Goal: Information Seeking & Learning: Learn about a topic

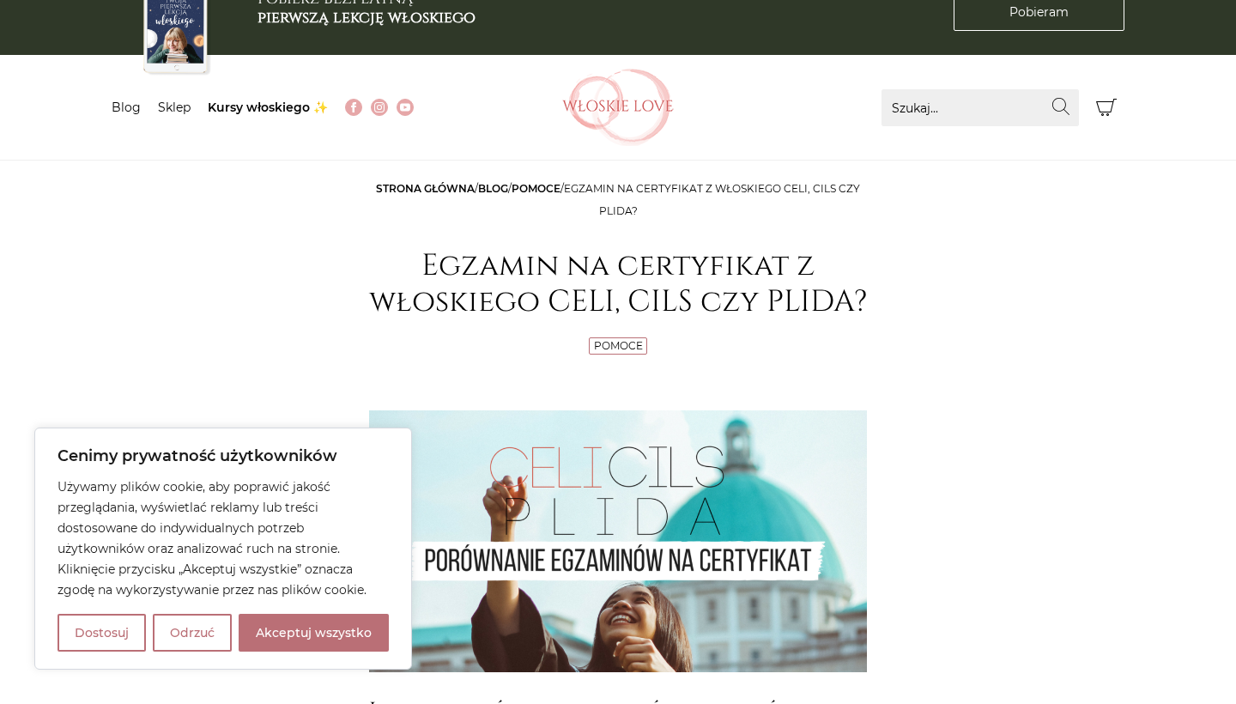
scroll to position [43, 0]
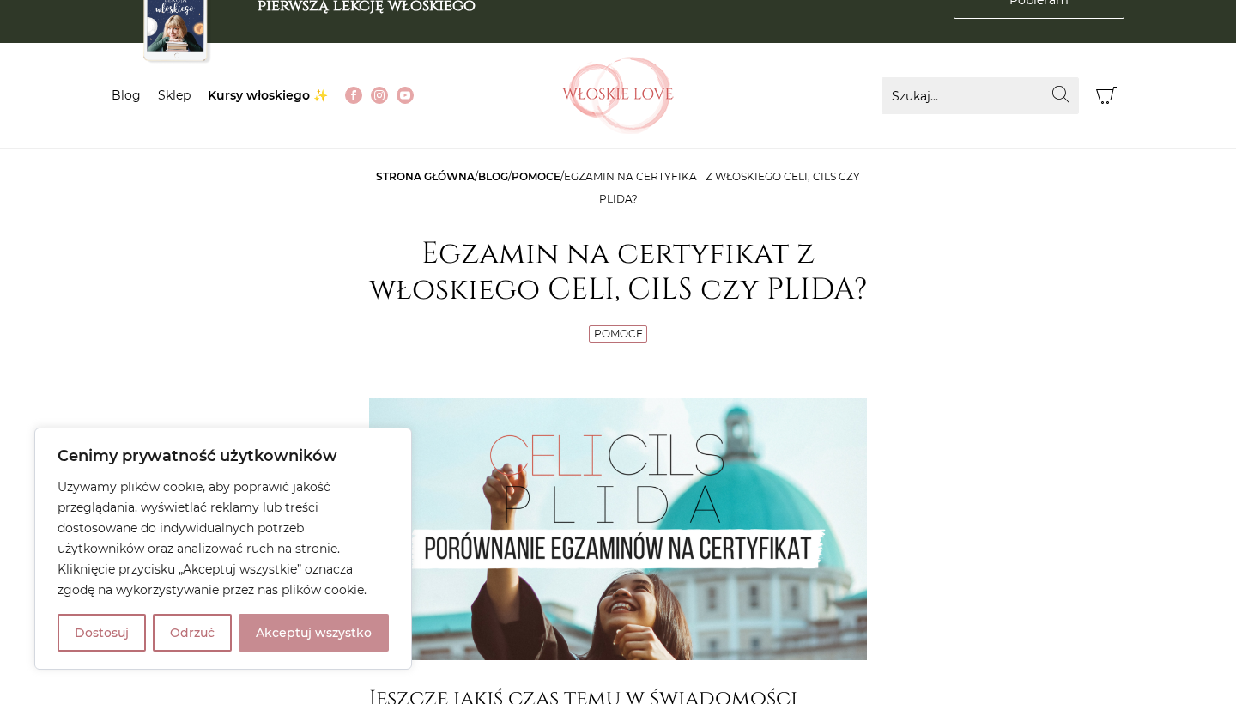
click at [313, 630] on button "Akceptuj wszystko" at bounding box center [314, 633] width 150 height 38
checkbox input "true"
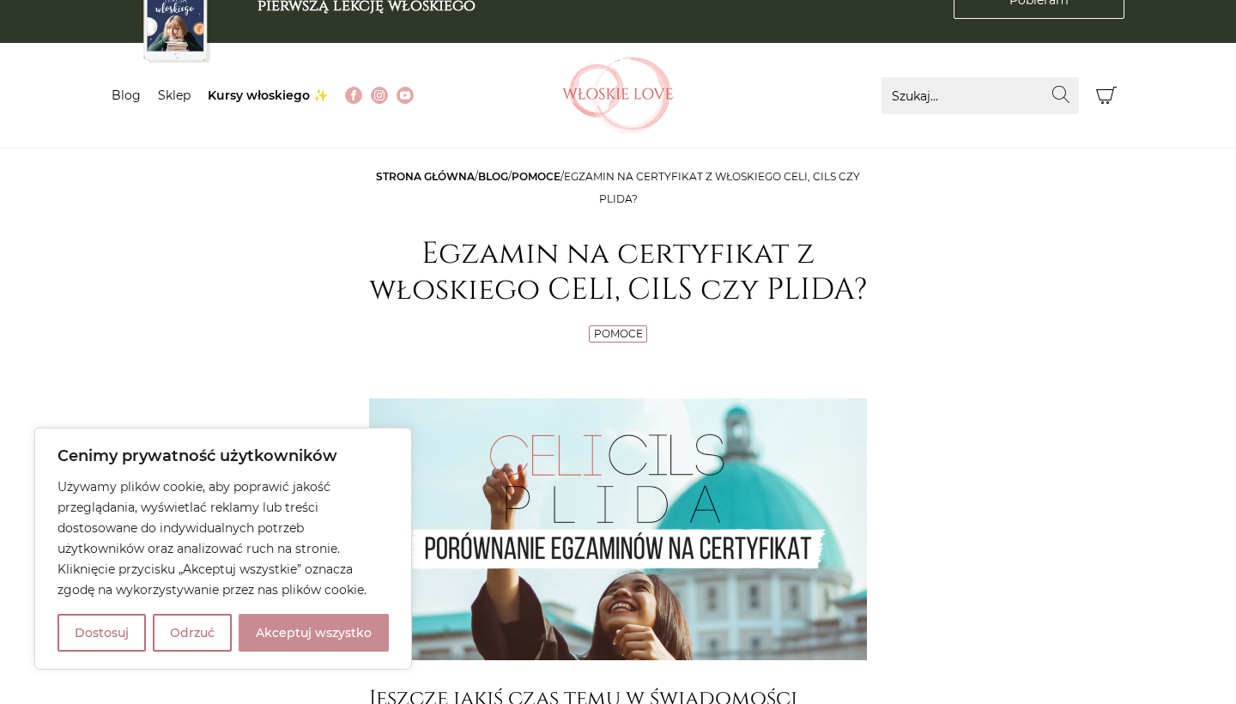
checkbox input "true"
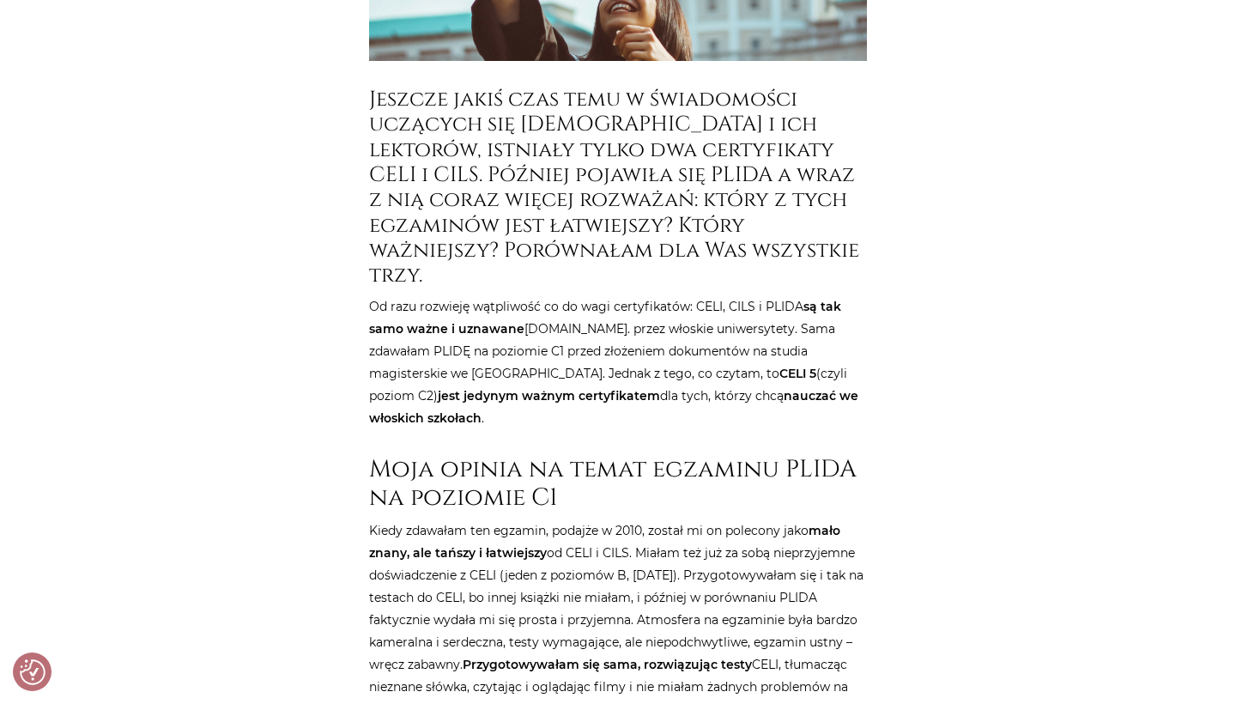
scroll to position [0, 0]
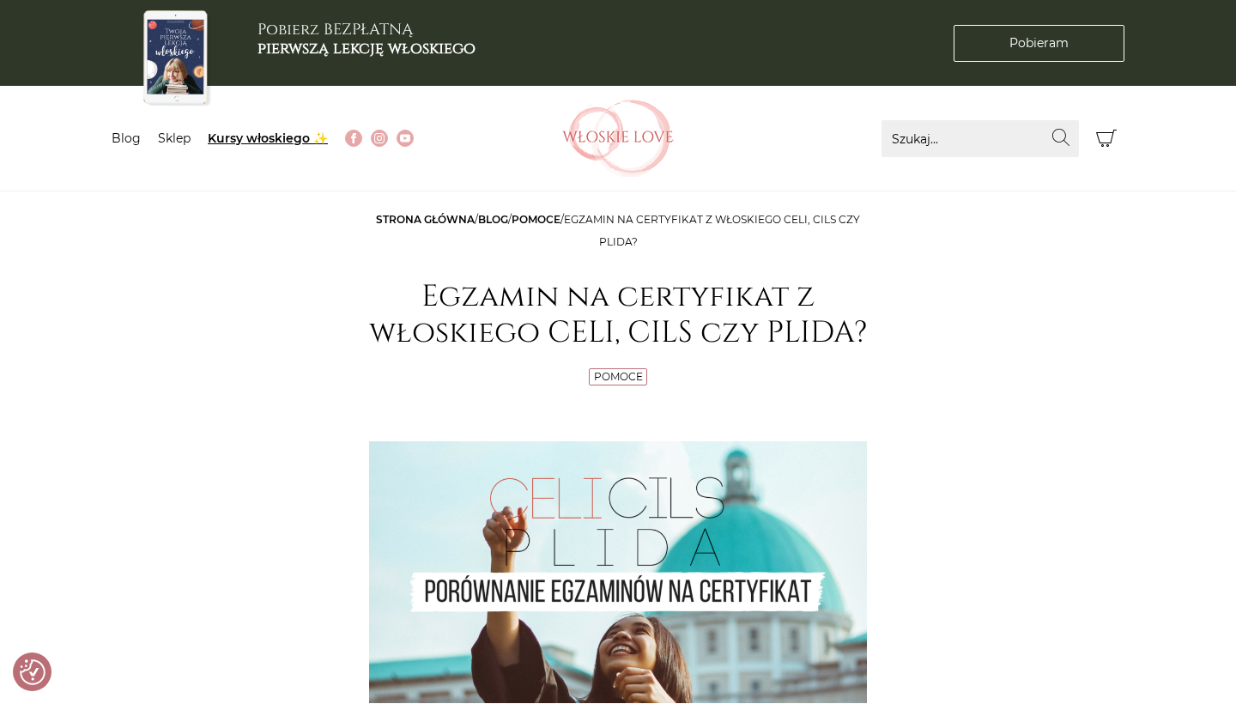
click at [260, 133] on link "Kursy włoskiego ✨" at bounding box center [268, 138] width 120 height 15
click at [132, 143] on link "Blog" at bounding box center [126, 138] width 29 height 15
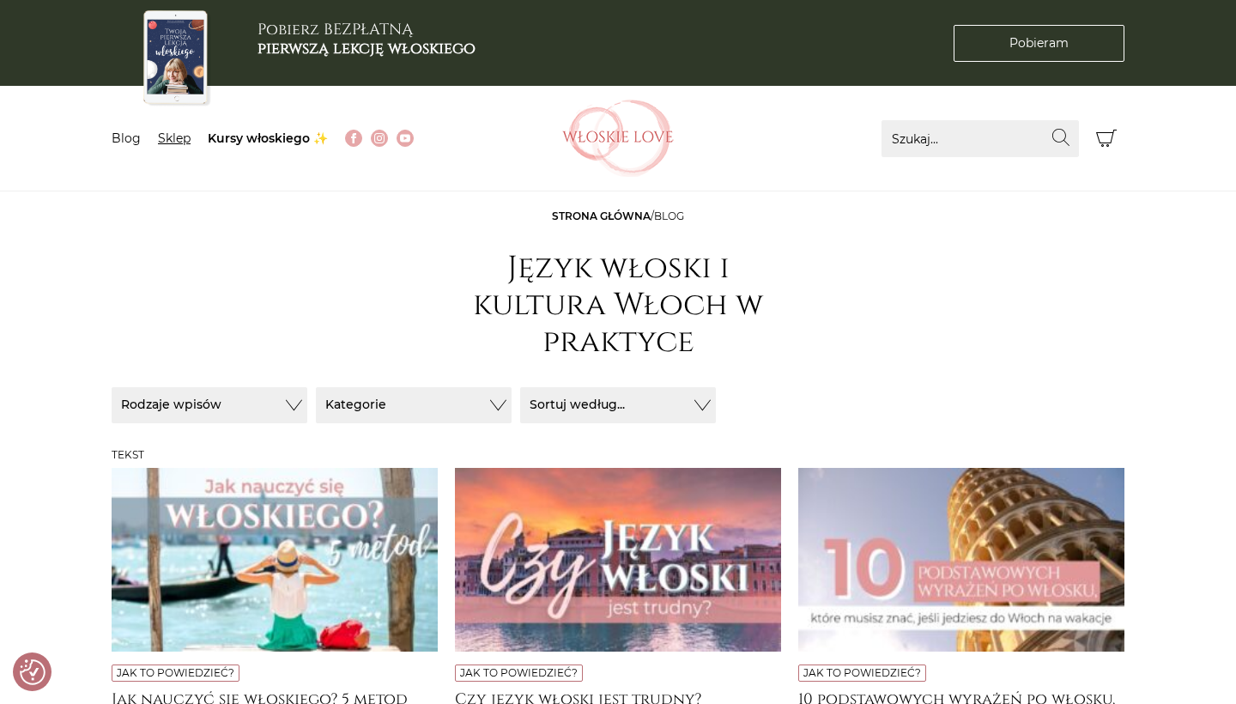
click at [172, 135] on link "Sklep" at bounding box center [174, 138] width 33 height 15
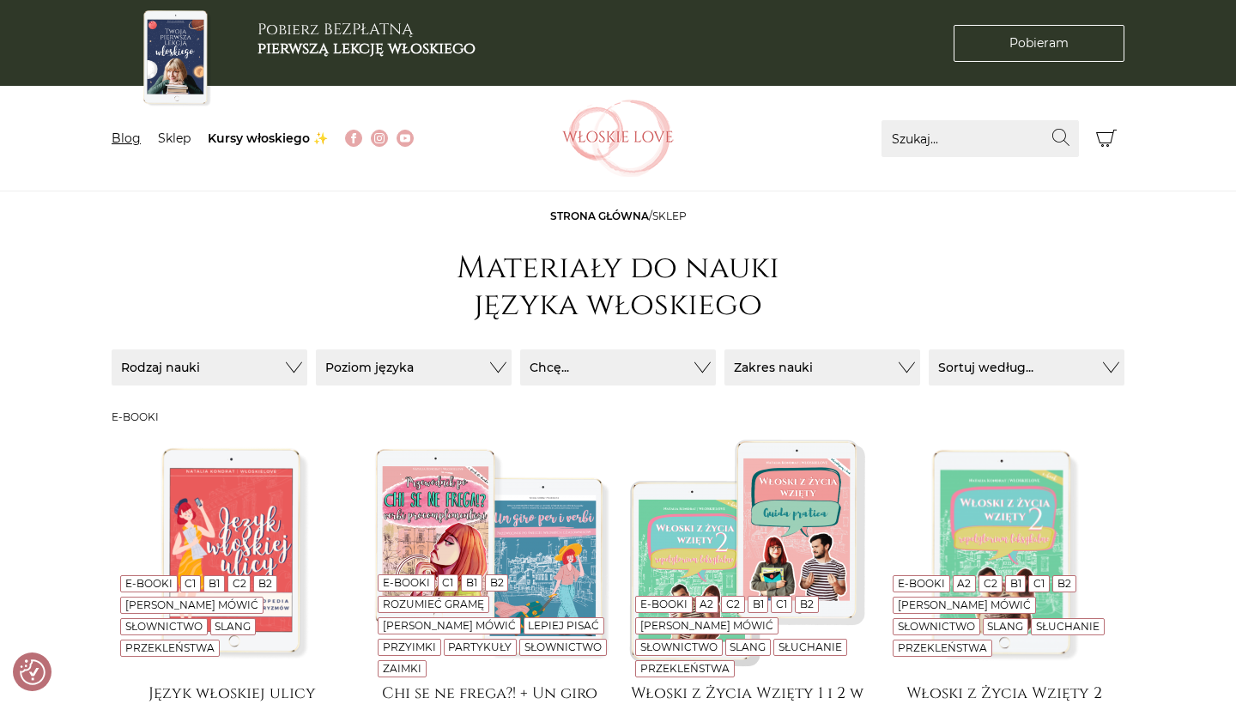
click at [128, 143] on link "Blog" at bounding box center [126, 138] width 29 height 15
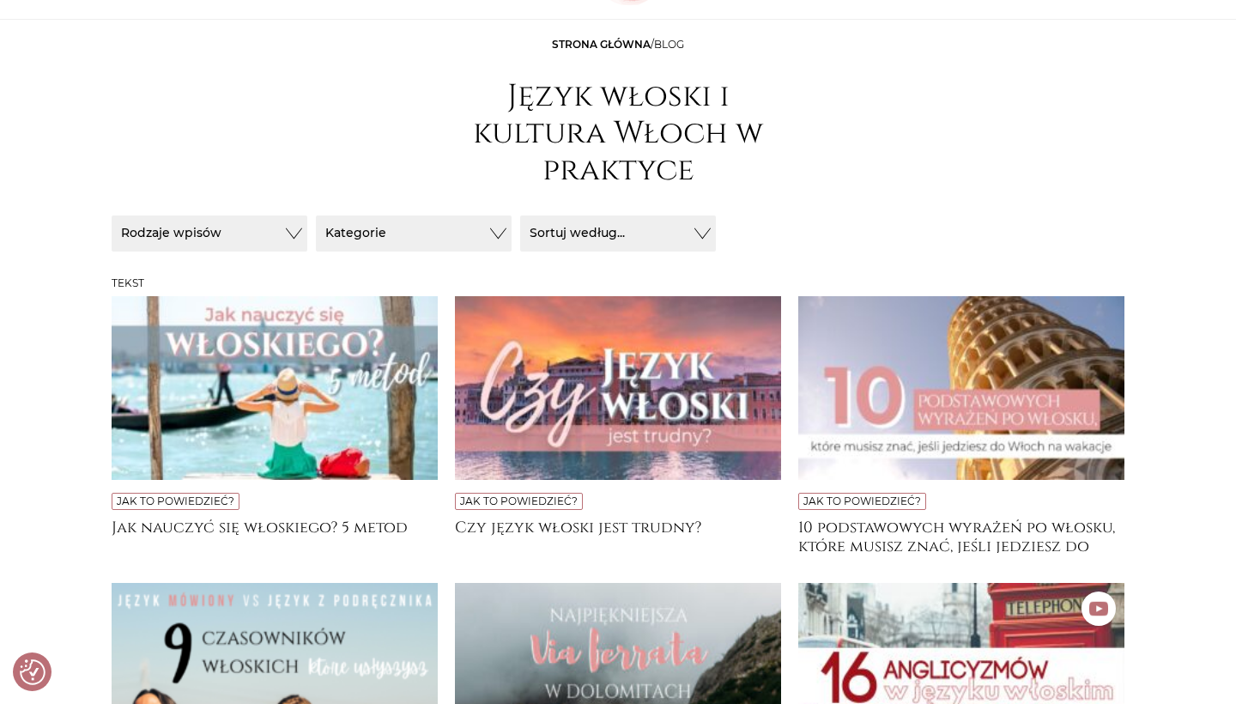
scroll to position [174, 0]
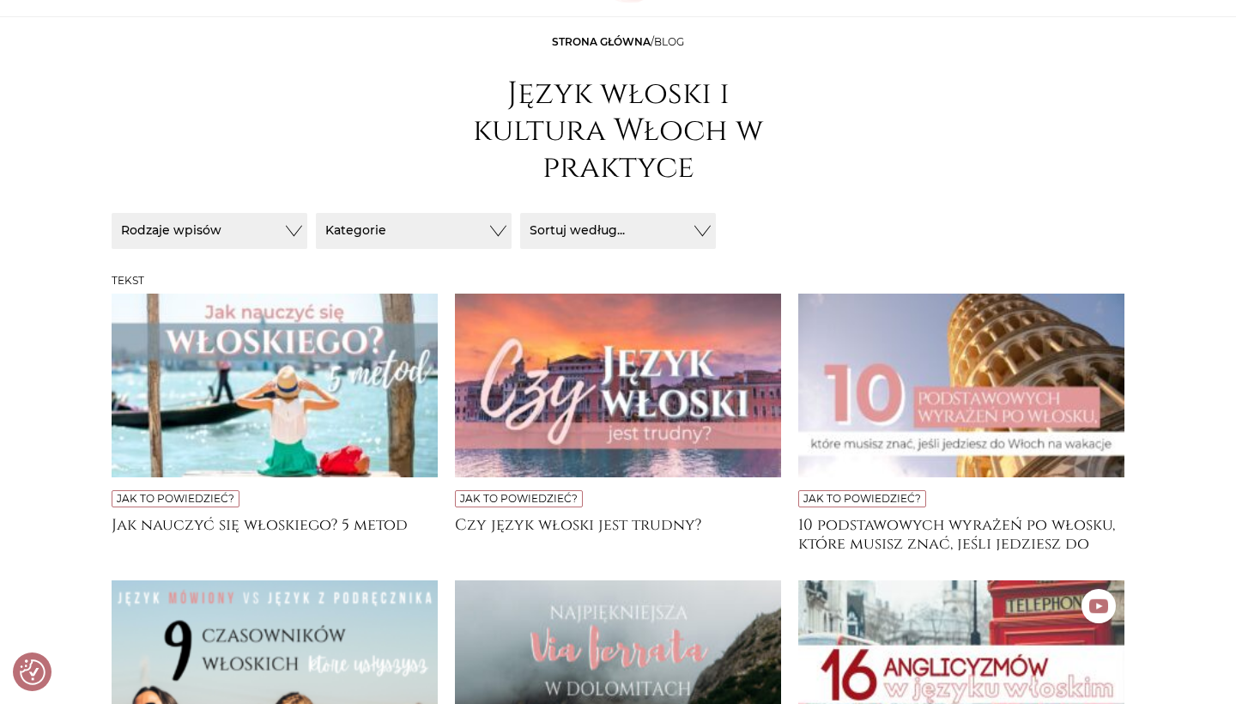
click at [413, 234] on button "Kategorie" at bounding box center [414, 231] width 196 height 36
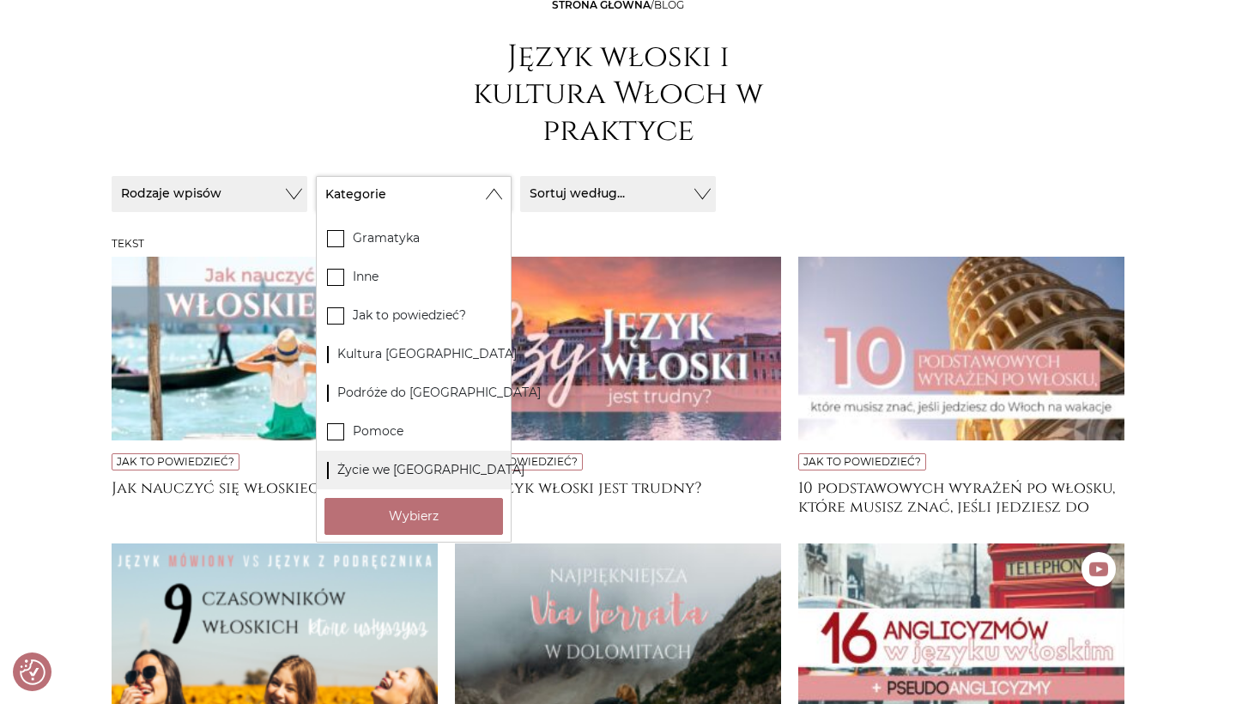
scroll to position [225, 0]
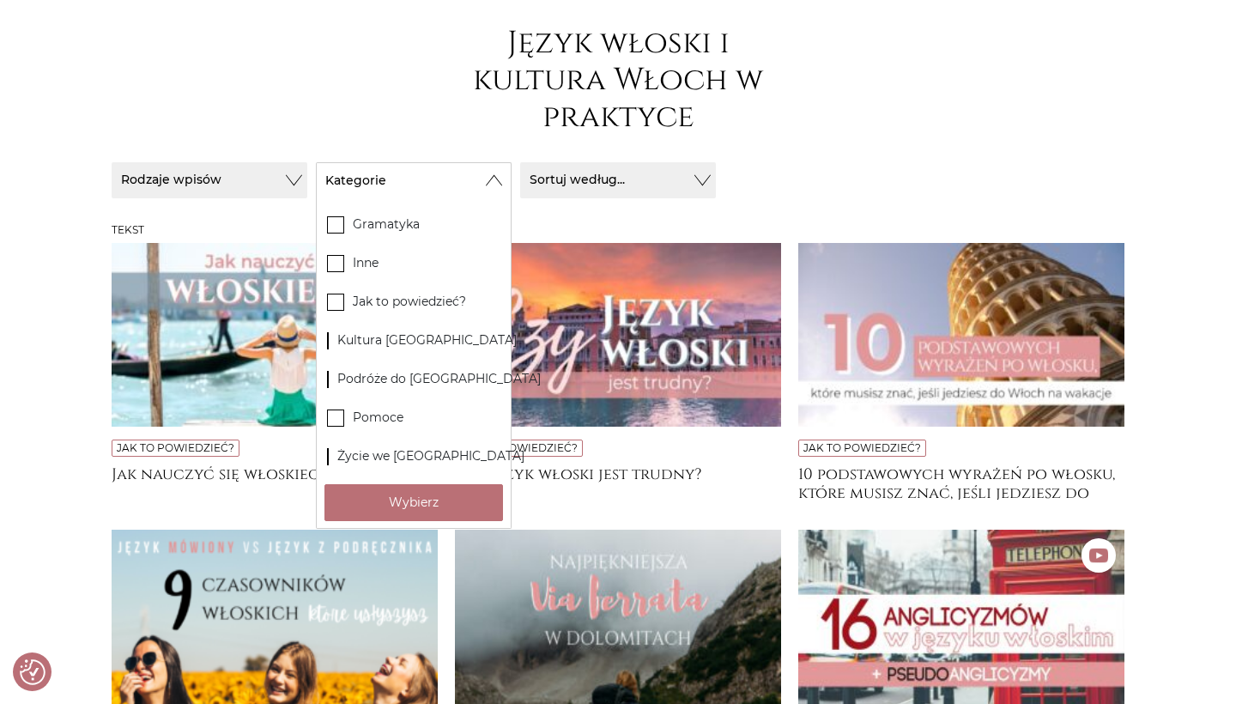
click at [585, 179] on button "Sortuj według..." at bounding box center [618, 180] width 196 height 36
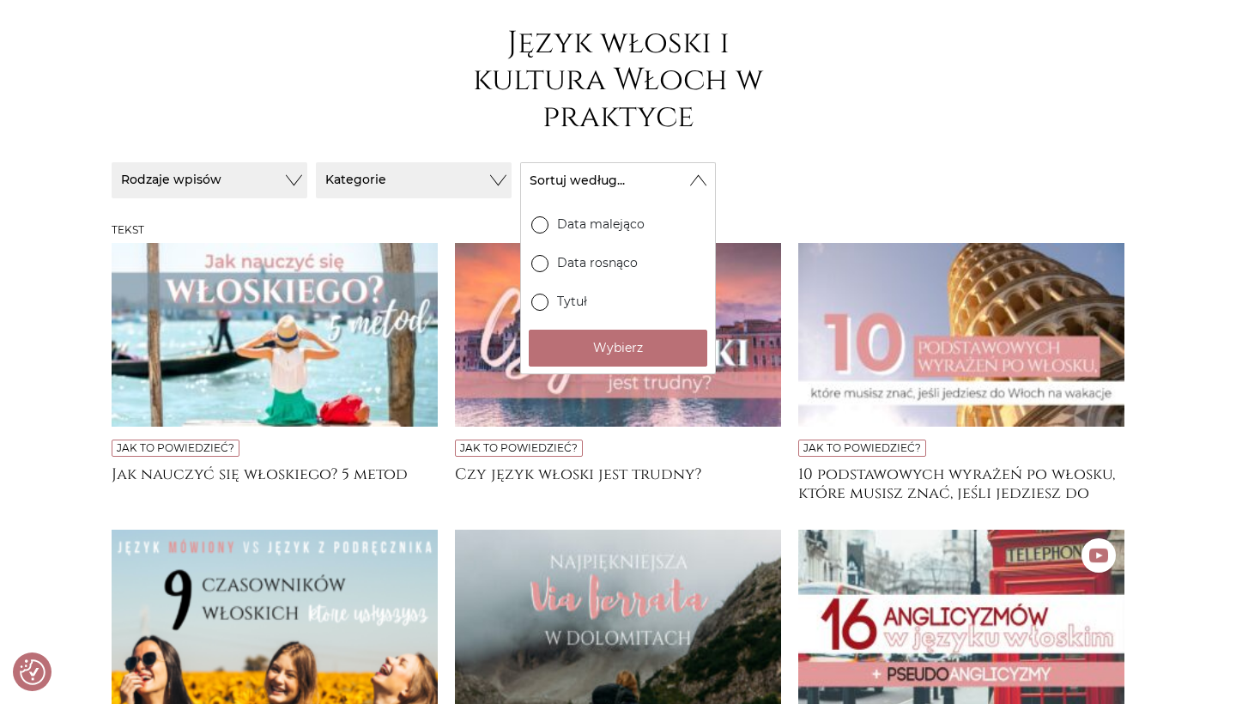
click at [260, 177] on button "Rodzaje wpisów" at bounding box center [210, 180] width 196 height 36
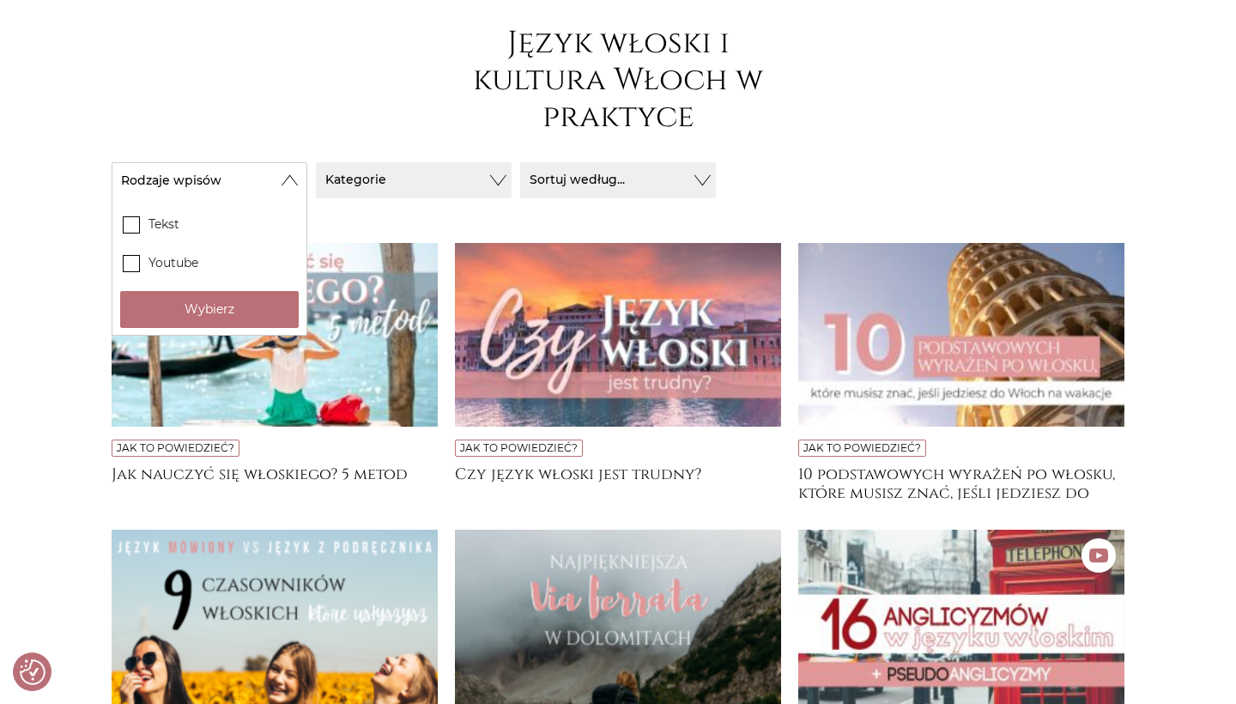
click at [361, 178] on button "Kategorie" at bounding box center [414, 180] width 196 height 36
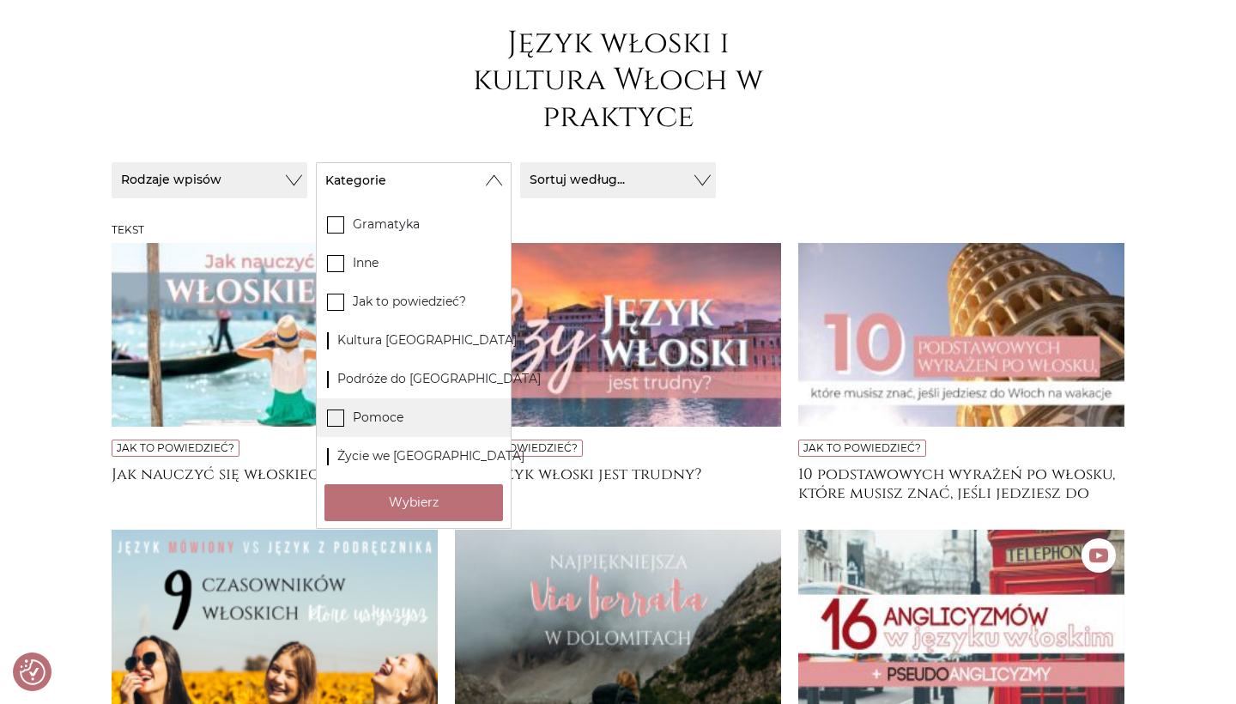
click at [368, 408] on label "Pomoce" at bounding box center [414, 417] width 194 height 39
click at [0, 0] on input "Pomoce" at bounding box center [0, 0] width 0 height 0
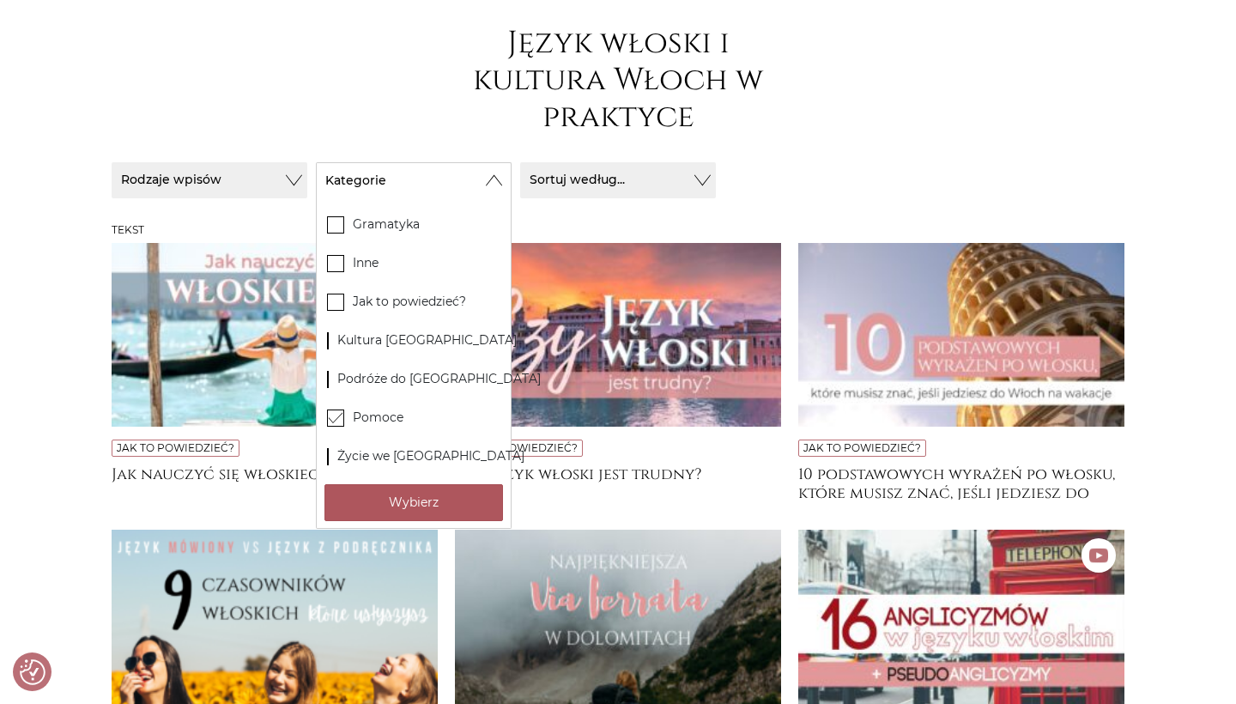
click at [410, 513] on button "Wybierz" at bounding box center [414, 502] width 179 height 37
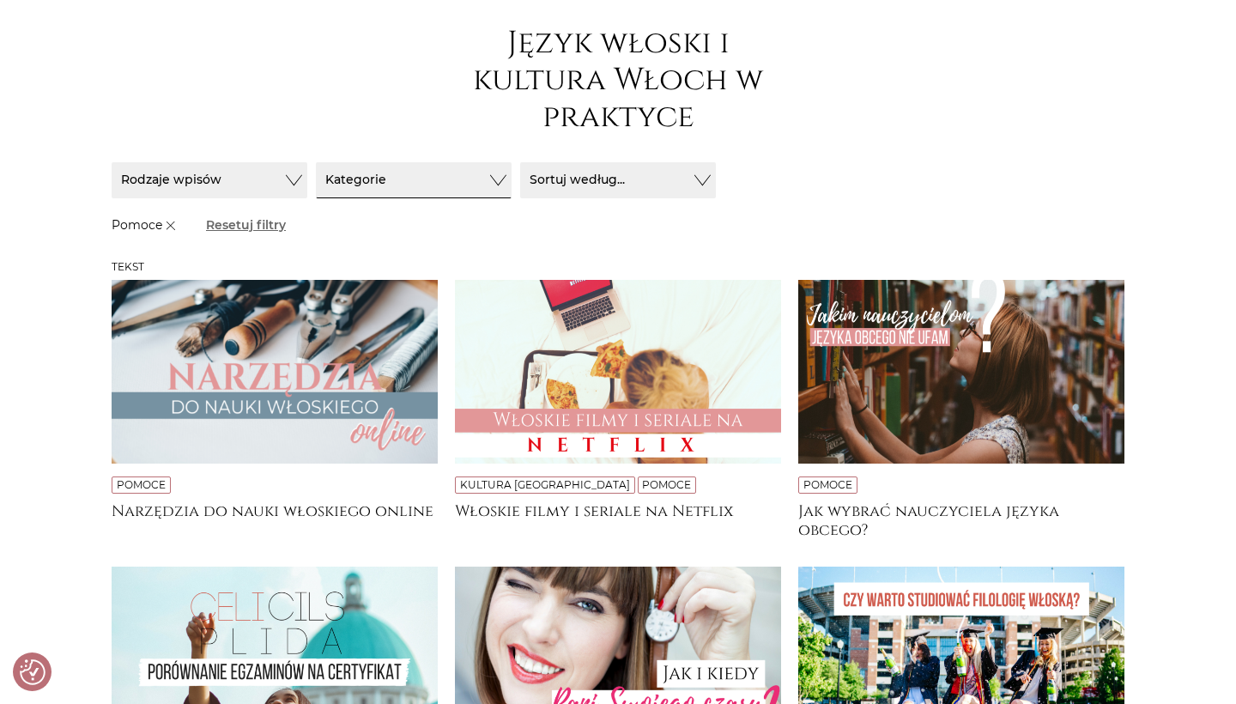
click at [422, 168] on button "Kategorie" at bounding box center [414, 180] width 196 height 36
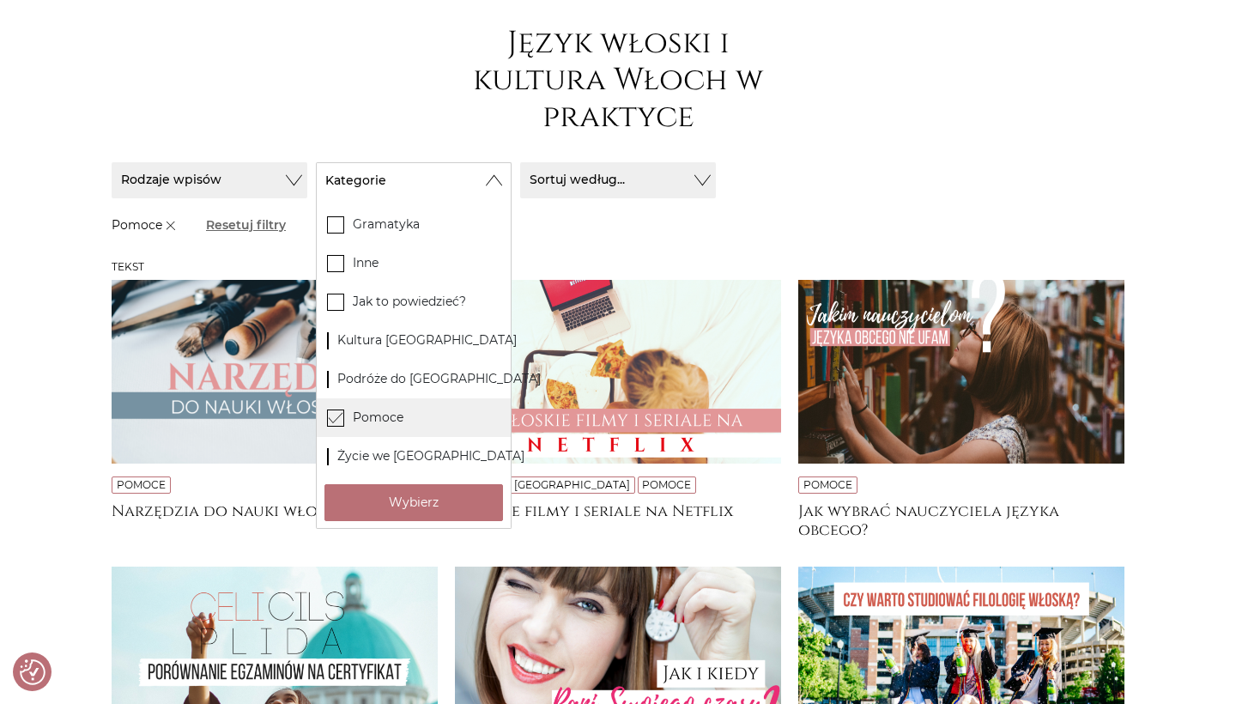
click at [383, 416] on label "Pomoce" at bounding box center [414, 417] width 194 height 39
click at [0, 0] on input "Pomoce" at bounding box center [0, 0] width 0 height 0
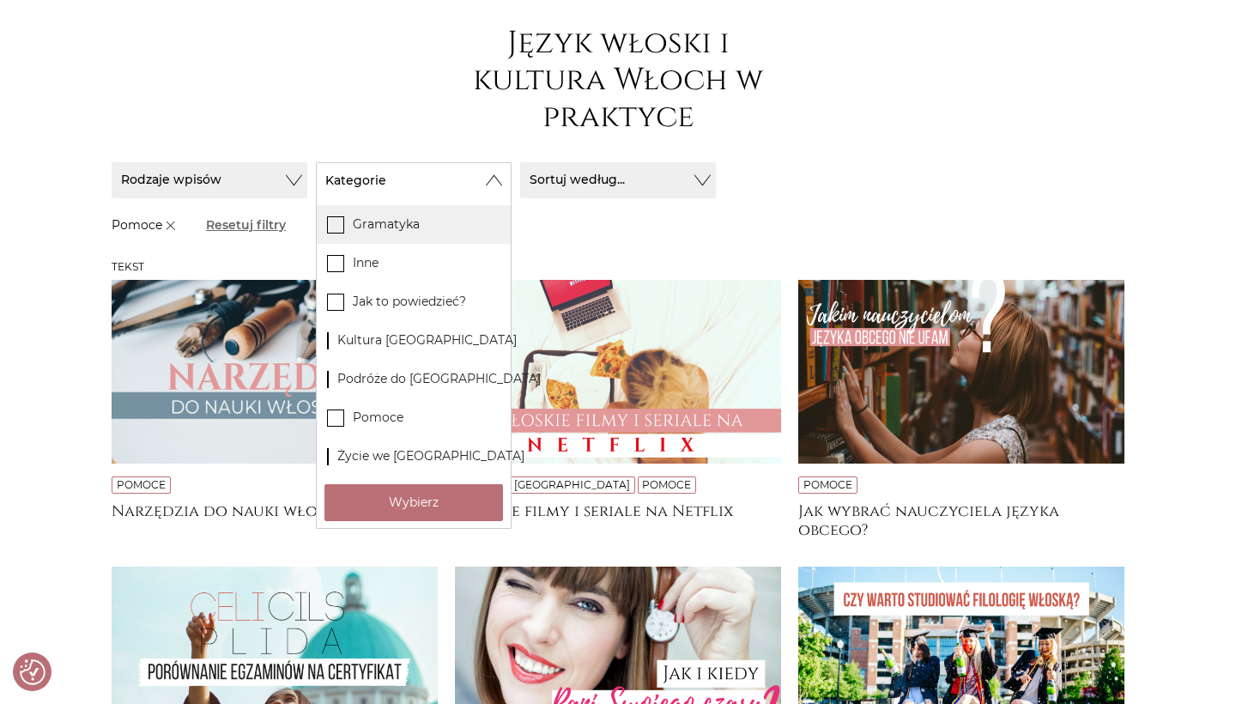
click at [392, 219] on label "Gramatyka" at bounding box center [414, 224] width 194 height 39
click at [0, 0] on input "Gramatyka" at bounding box center [0, 0] width 0 height 0
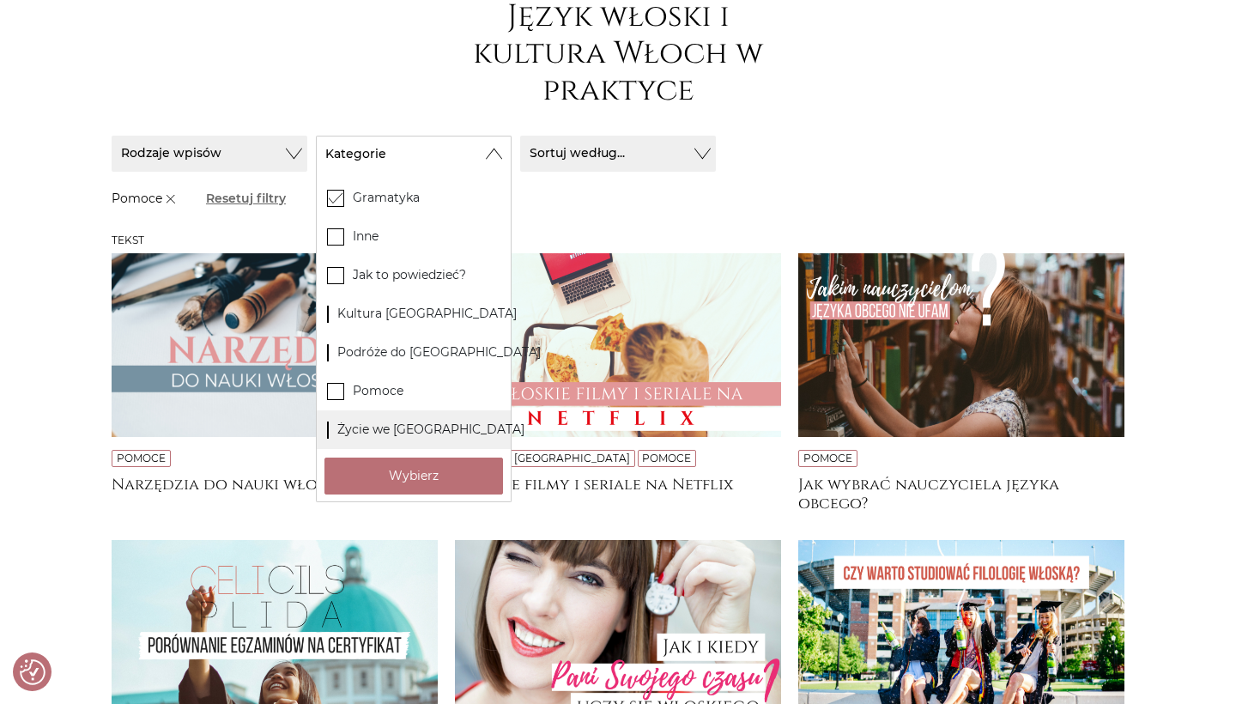
scroll to position [255, 0]
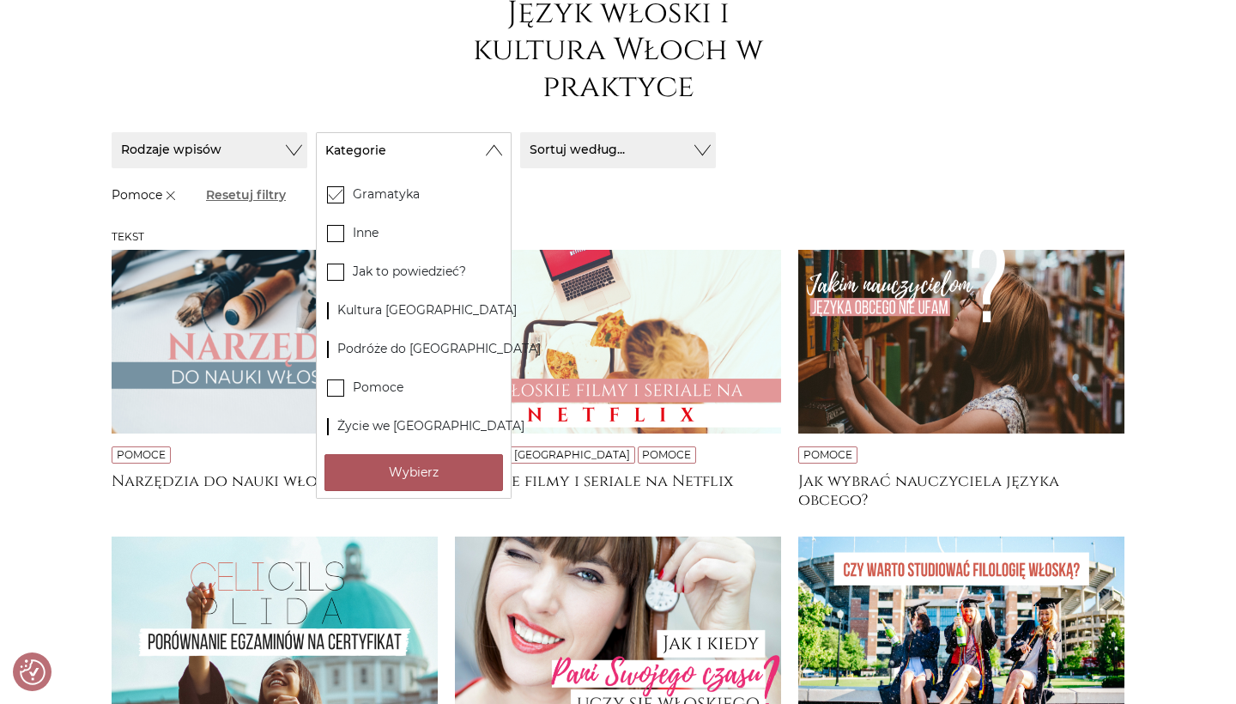
click at [402, 471] on button "Wybierz" at bounding box center [414, 472] width 179 height 37
